Goal: Information Seeking & Learning: Learn about a topic

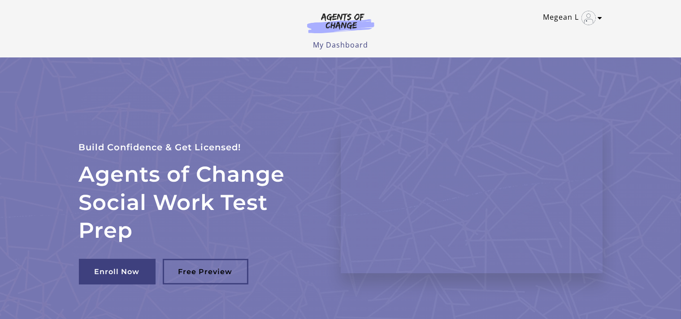
click at [593, 17] on img "Toggle menu" at bounding box center [588, 18] width 14 height 14
click at [549, 35] on link "My Account" at bounding box center [565, 32] width 79 height 15
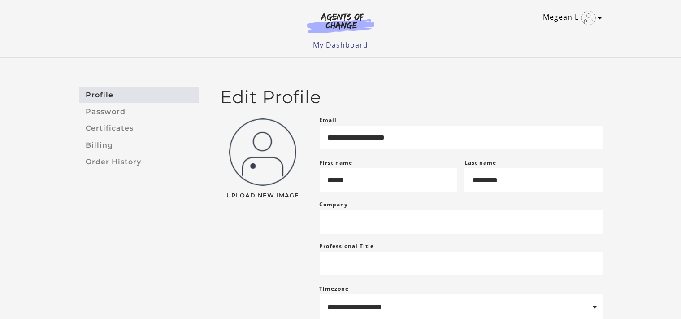
click at [561, 20] on link "Megean L" at bounding box center [570, 18] width 55 height 14
click at [562, 33] on link "My Account" at bounding box center [565, 32] width 79 height 15
click at [338, 42] on link "My Dashboard" at bounding box center [340, 45] width 55 height 10
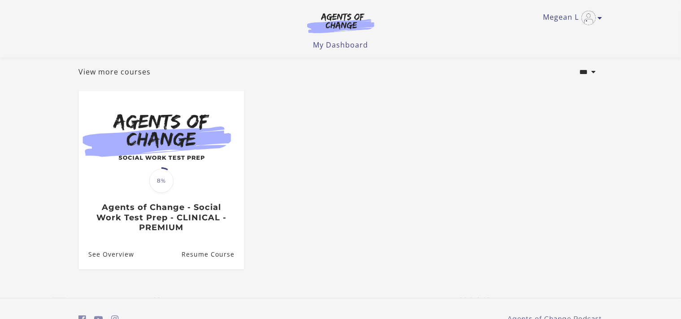
scroll to position [93, 0]
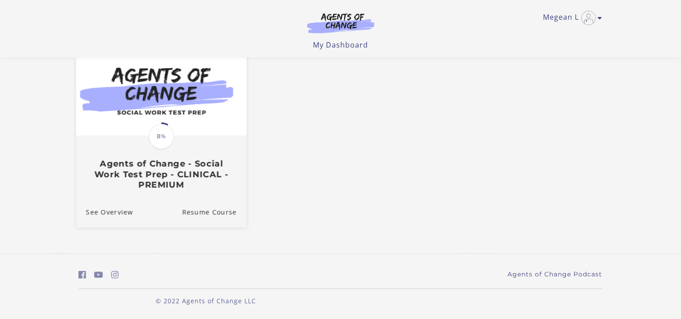
click at [170, 114] on img at bounding box center [161, 90] width 170 height 92
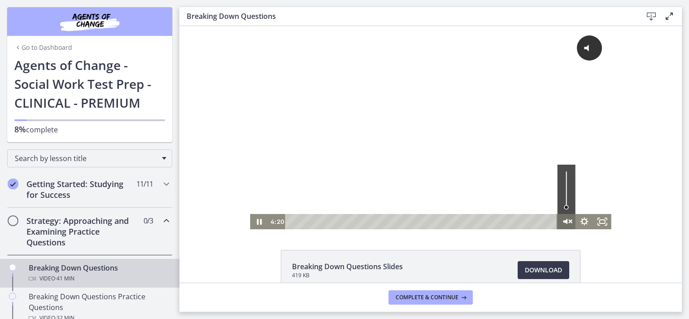
click at [569, 224] on icon "Unmute" at bounding box center [566, 222] width 22 height 18
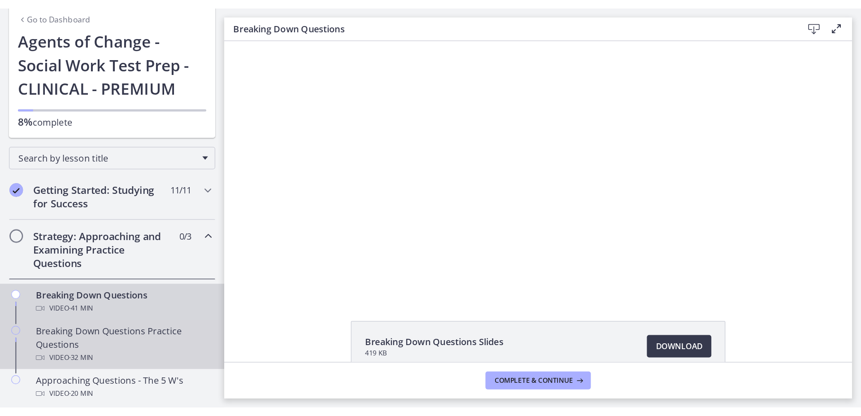
scroll to position [58, 0]
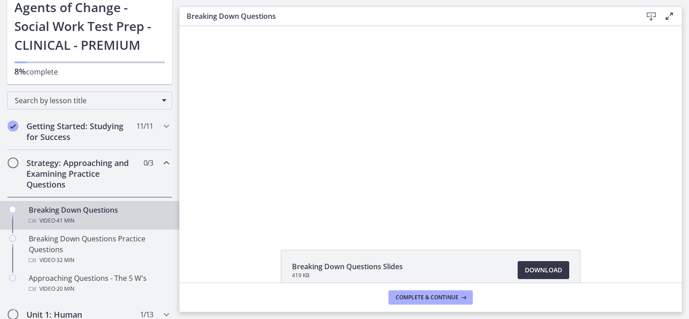
click at [542, 274] on span "Download Opens in a new window" at bounding box center [543, 270] width 37 height 11
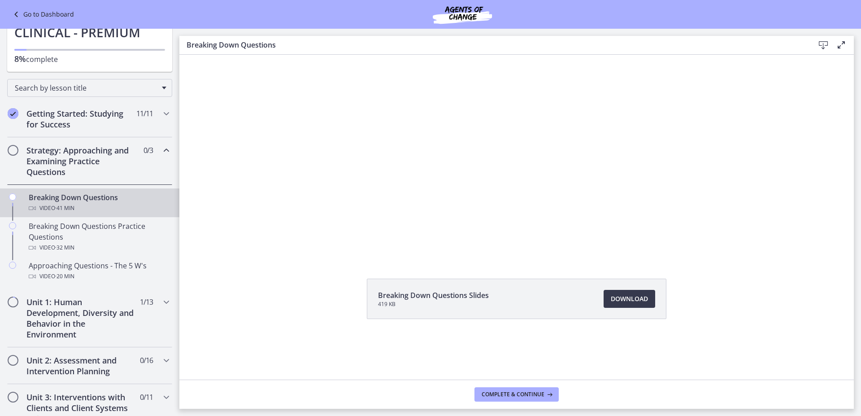
scroll to position [0, 0]
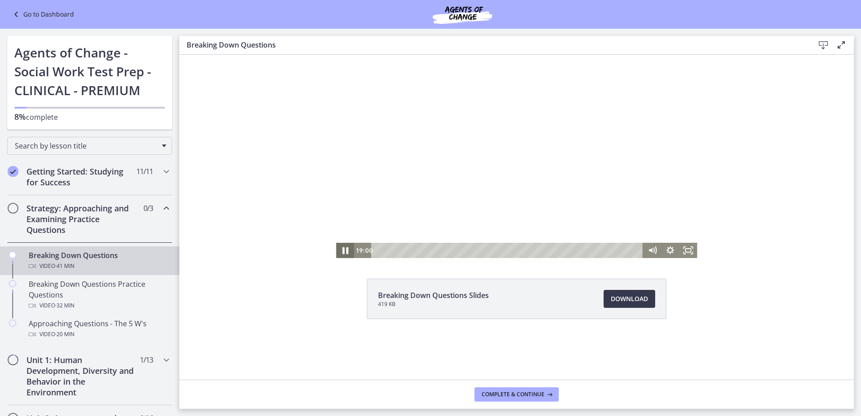
click at [350, 252] on icon "Pause" at bounding box center [345, 250] width 22 height 18
click at [489, 251] on div "17:27" at bounding box center [507, 250] width 261 height 15
click at [343, 252] on icon "Play Video" at bounding box center [346, 250] width 18 height 15
click at [493, 251] on div "18:05" at bounding box center [507, 250] width 261 height 15
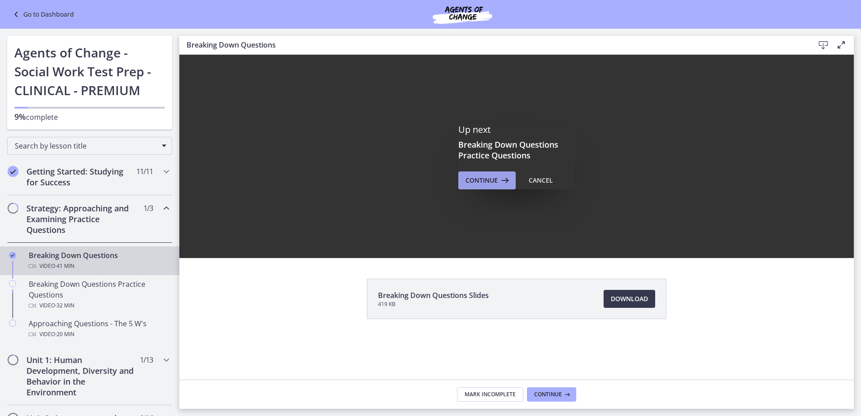
click at [477, 185] on span "Continue" at bounding box center [481, 180] width 32 height 11
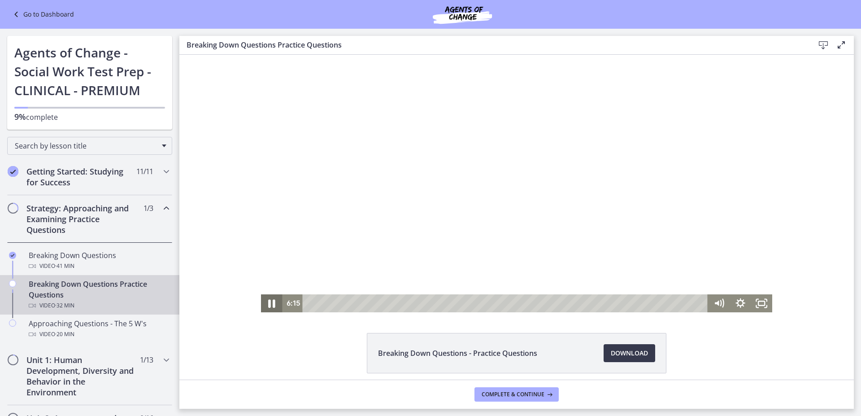
click at [265, 302] on icon "Pause" at bounding box center [272, 303] width 26 height 22
click at [269, 306] on icon "Play Video" at bounding box center [271, 303] width 5 height 8
click at [274, 310] on icon "Pause" at bounding box center [272, 303] width 26 height 22
click at [264, 318] on div "Breaking Down Questions - Practice Questions Download Opens in a new window" at bounding box center [516, 374] width 674 height 83
click at [282, 298] on div "8:01 1:29" at bounding box center [495, 303] width 426 height 18
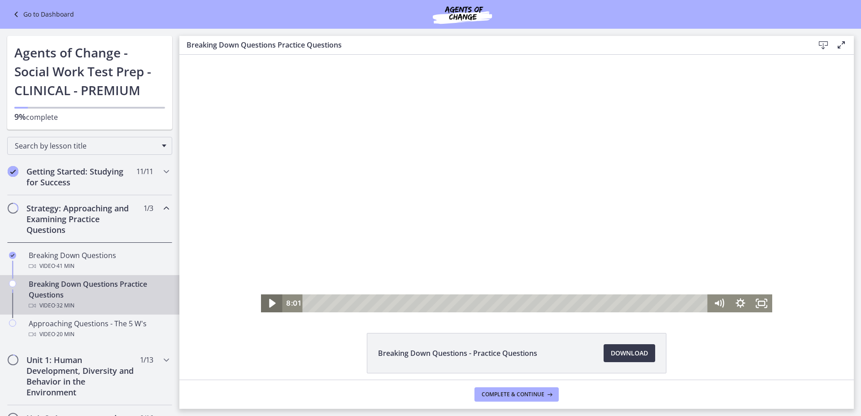
click at [269, 300] on icon "Play Video" at bounding box center [272, 303] width 7 height 9
click at [688, 304] on icon "Mute" at bounding box center [719, 303] width 26 height 22
drag, startPoint x: 718, startPoint y: 305, endPoint x: 708, endPoint y: 306, distance: 9.5
click at [688, 304] on icon "Unmute" at bounding box center [722, 302] width 3 height 3
click at [268, 302] on icon "Pause" at bounding box center [272, 303] width 22 height 18
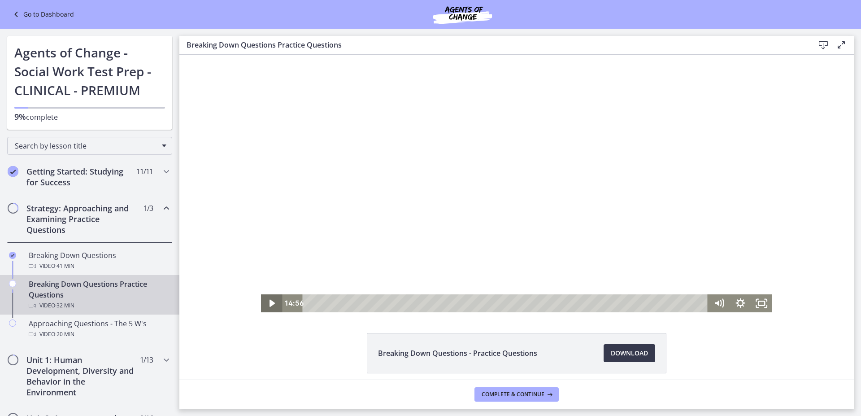
click at [269, 301] on icon "Play Video" at bounding box center [271, 303] width 5 height 8
click at [617, 302] on div "25:04" at bounding box center [506, 303] width 393 height 18
click at [680, 301] on div "30:11" at bounding box center [506, 303] width 393 height 18
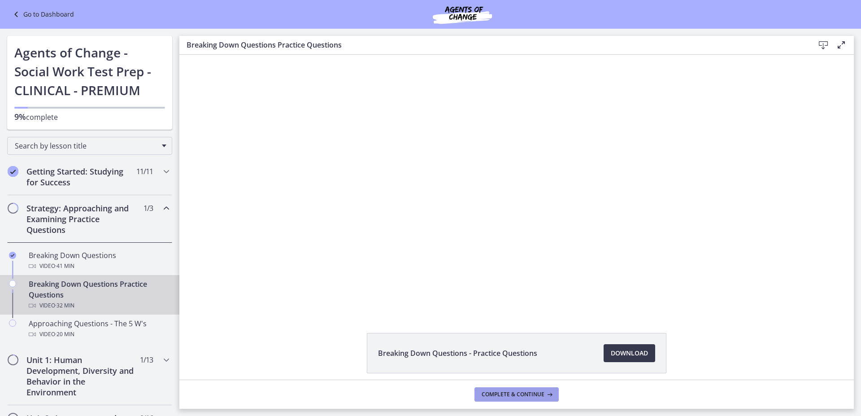
click at [529, 318] on span "Complete & continue" at bounding box center [512, 393] width 63 height 7
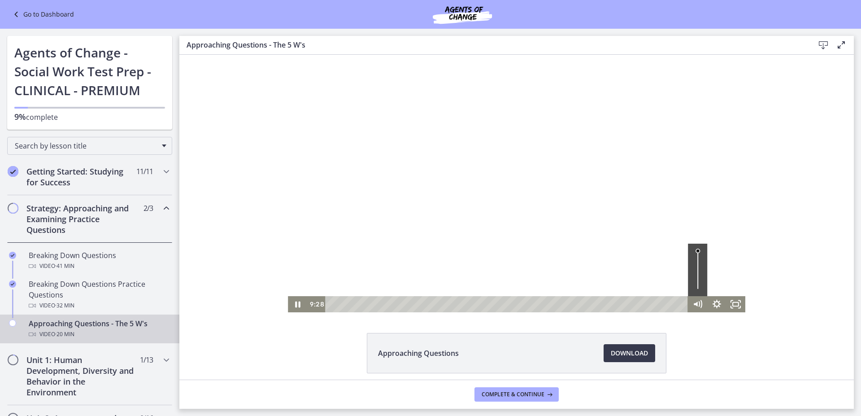
click at [290, 301] on icon "Pause" at bounding box center [297, 304] width 19 height 16
